Goal: Subscribe to service/newsletter

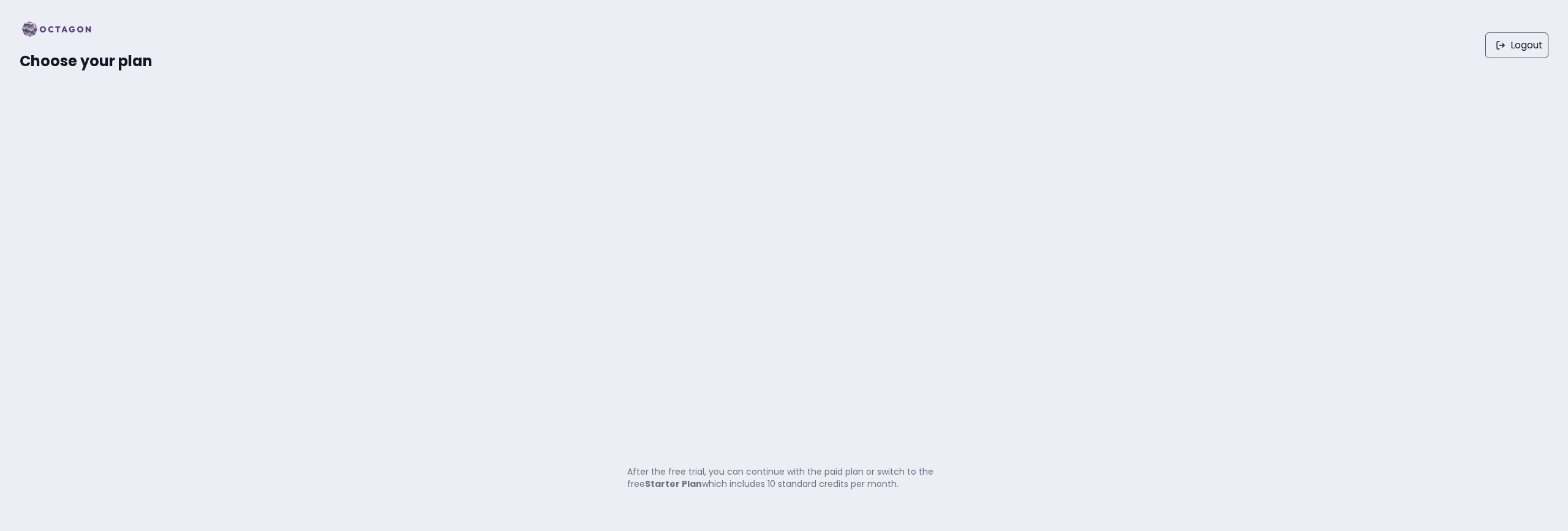
drag, startPoint x: 685, startPoint y: 434, endPoint x: 659, endPoint y: 425, distance: 27.5
click at [676, 431] on div "Choose your plan Logout After the free trial, you can continue with the paid pl…" at bounding box center [784, 265] width 1568 height 531
drag, startPoint x: 99, startPoint y: 63, endPoint x: 86, endPoint y: 41, distance: 25.6
click at [96, 58] on span "Choose your plan" at bounding box center [86, 61] width 133 height 20
